Goal: Transaction & Acquisition: Purchase product/service

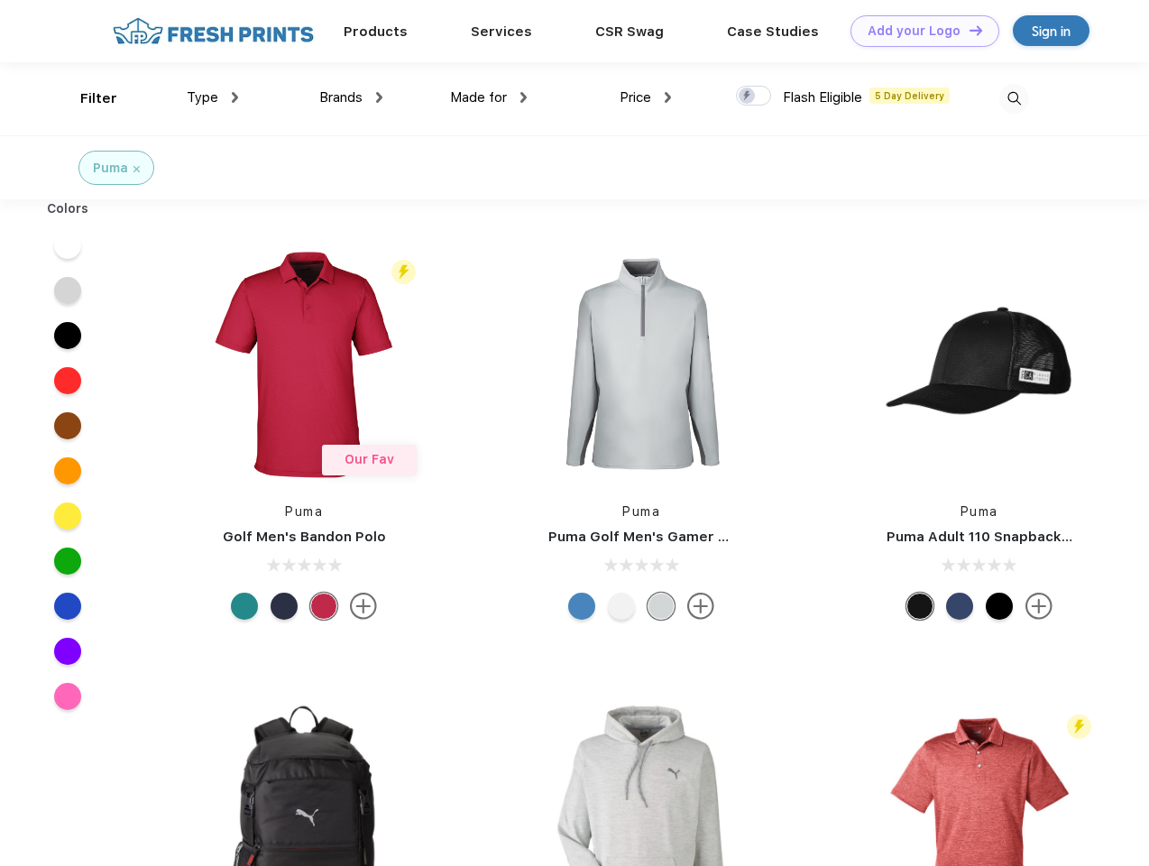
scroll to position [1, 0]
click at [918, 31] on link "Add your Logo Design Tool" at bounding box center [924, 31] width 149 height 32
click at [0, 0] on div "Design Tool" at bounding box center [0, 0] width 0 height 0
click at [967, 30] on link "Add your Logo Design Tool" at bounding box center [924, 31] width 149 height 32
click at [87, 98] on div "Filter" at bounding box center [98, 98] width 37 height 21
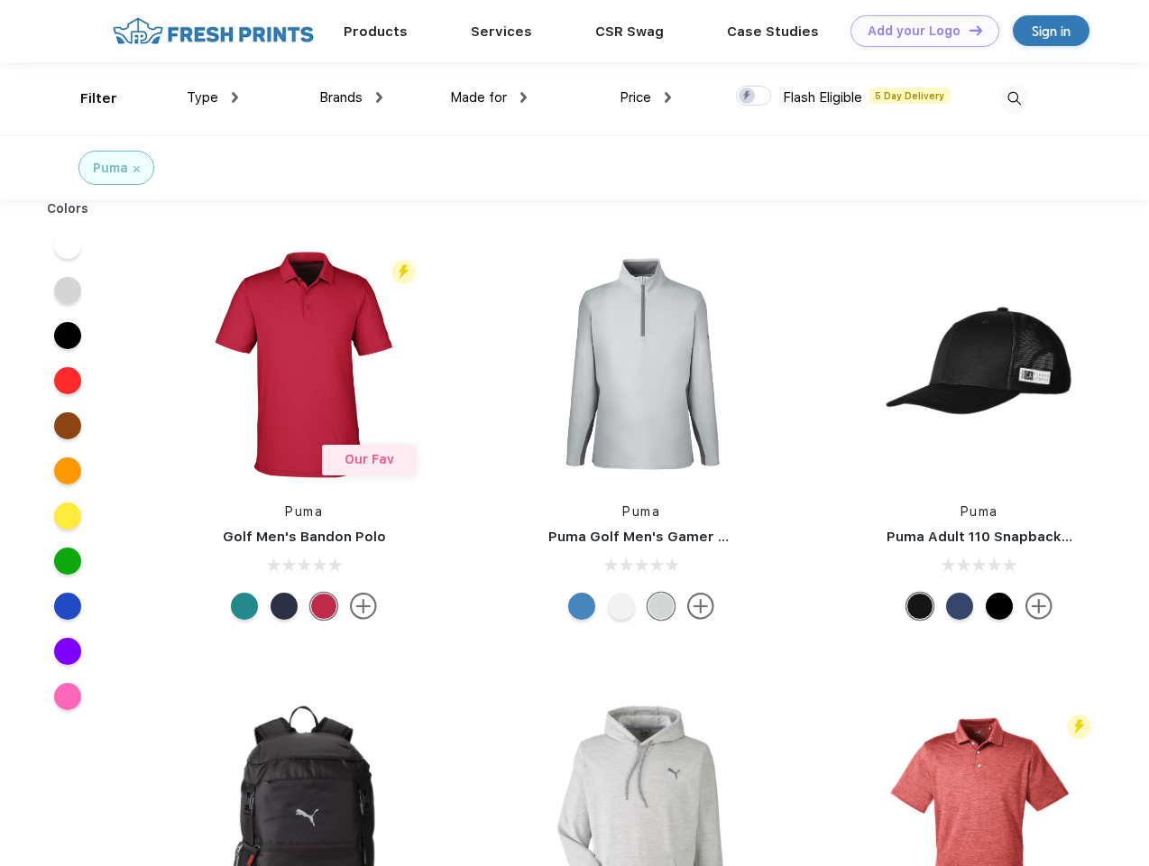
click at [213, 97] on span "Type" at bounding box center [203, 97] width 32 height 16
click at [351, 97] on span "Brands" at bounding box center [340, 97] width 43 height 16
click at [489, 97] on span "Made for" at bounding box center [478, 97] width 57 height 16
click at [646, 97] on span "Price" at bounding box center [635, 97] width 32 height 16
click at [754, 96] on div at bounding box center [753, 96] width 35 height 20
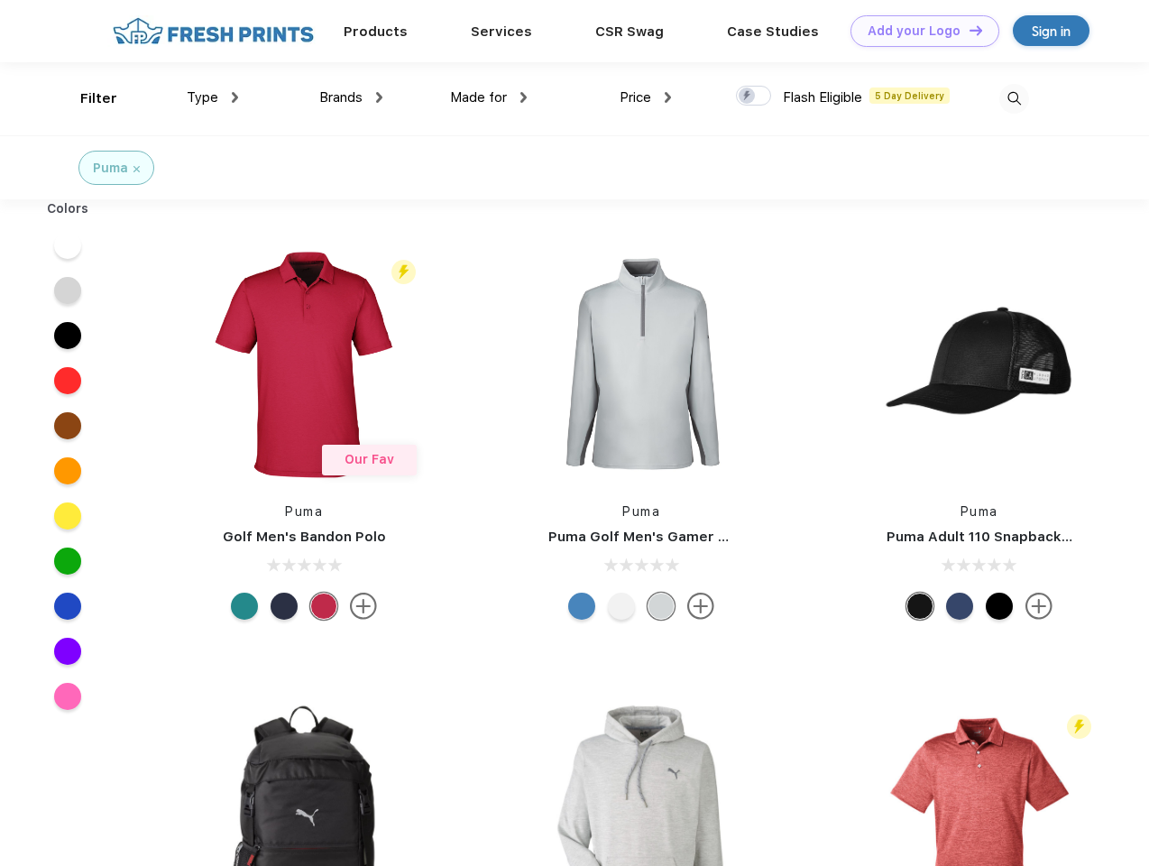
click at [747, 96] on input "checkbox" at bounding box center [742, 91] width 12 height 12
click at [1013, 98] on img at bounding box center [1014, 99] width 30 height 30
